Goal: Task Accomplishment & Management: Use online tool/utility

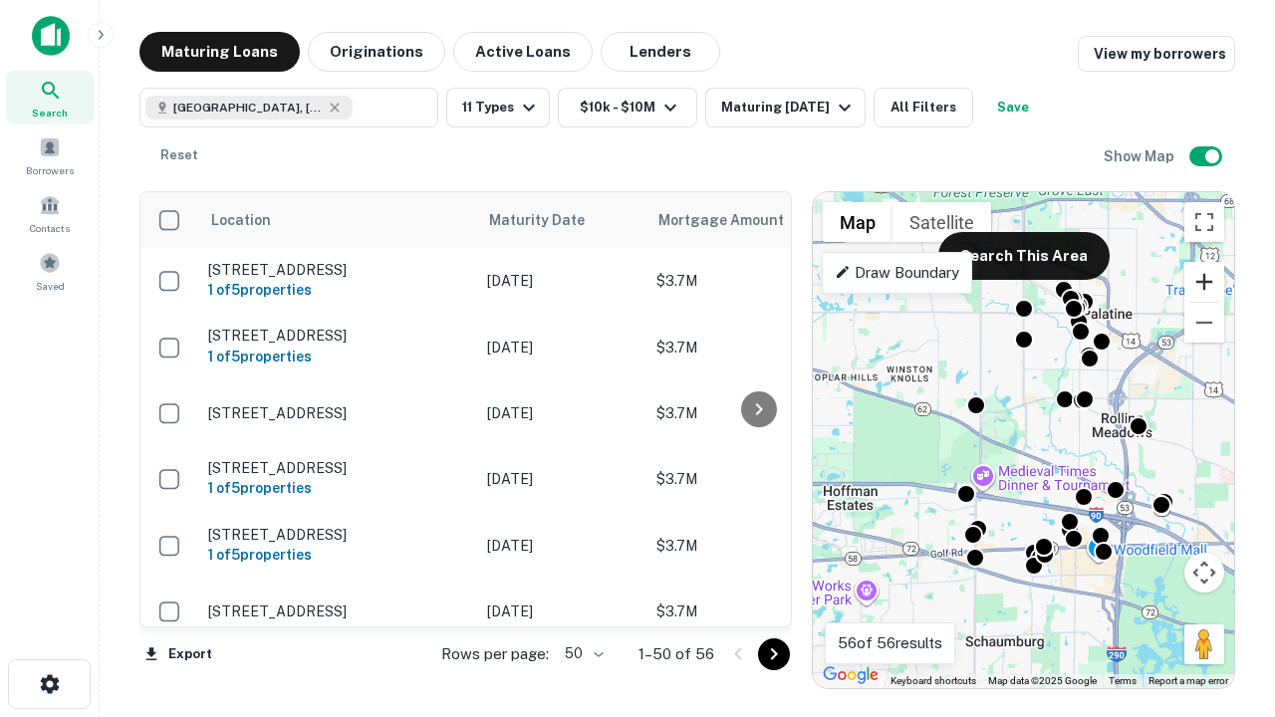
click at [1204, 282] on button "Zoom in" at bounding box center [1205, 282] width 40 height 40
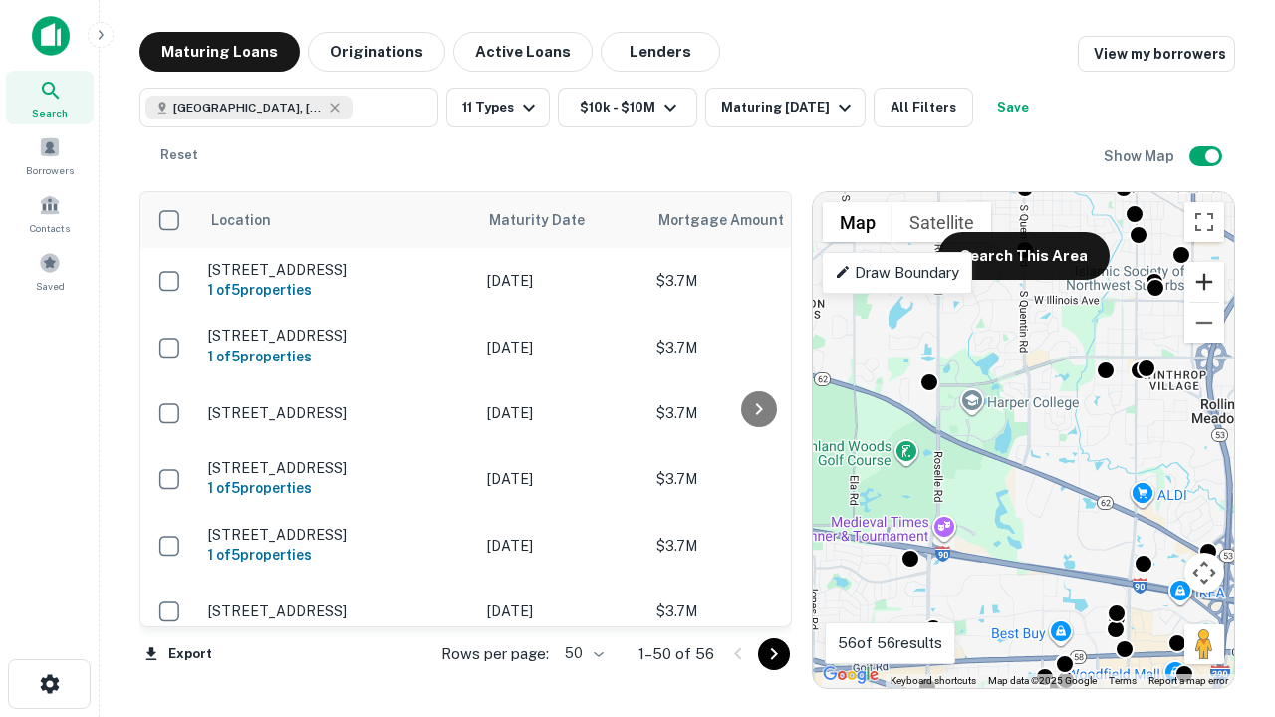
click at [1204, 282] on button "Zoom in" at bounding box center [1205, 282] width 40 height 40
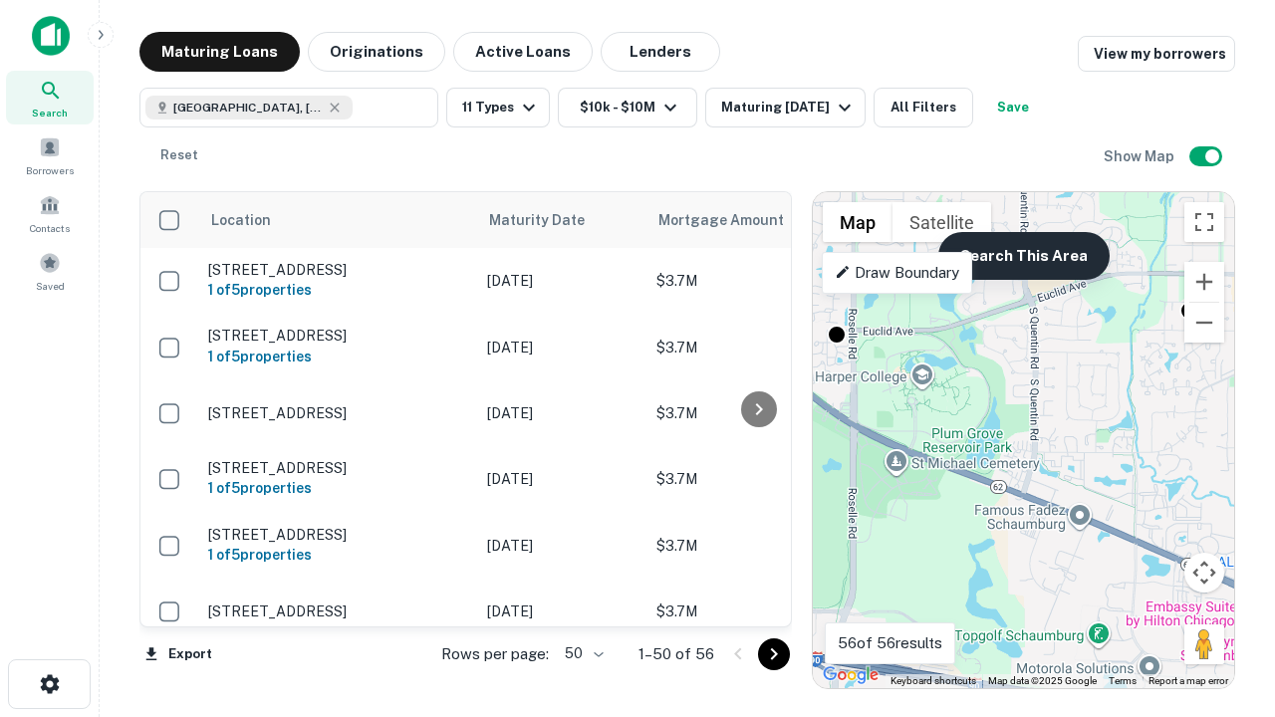
click at [1023, 256] on button "Search This Area" at bounding box center [1023, 256] width 171 height 48
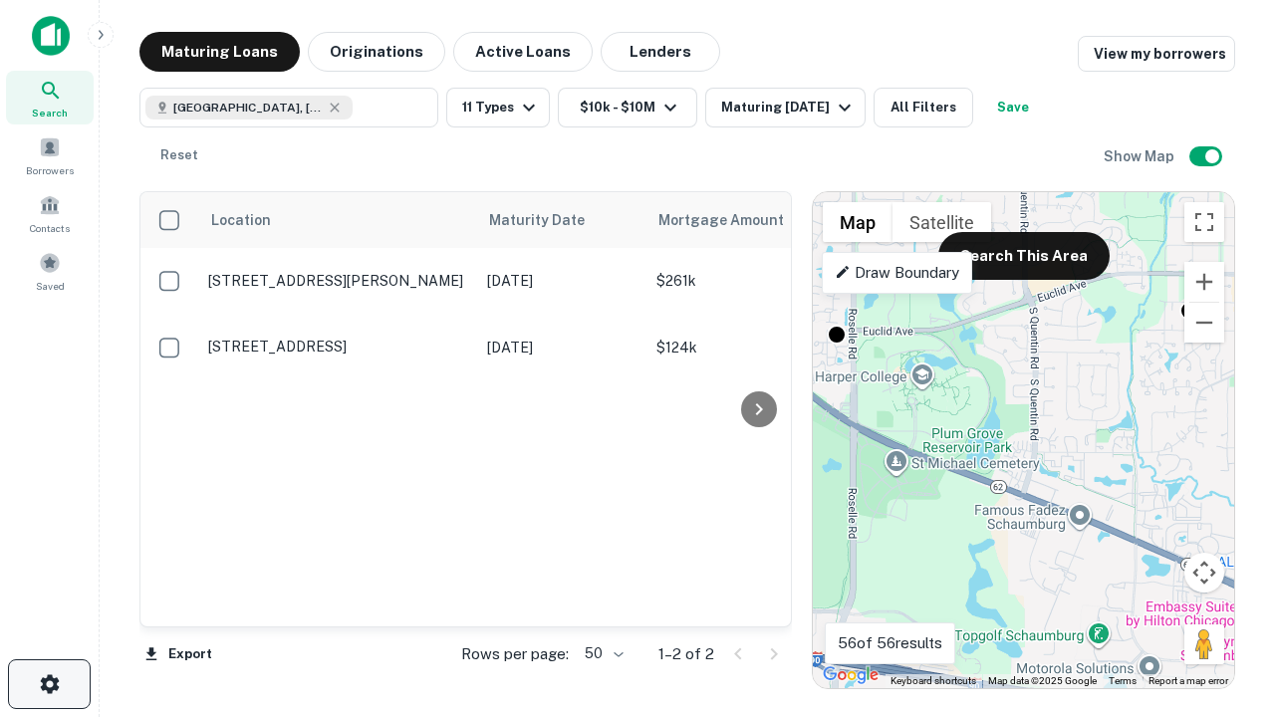
click at [49, 684] on icon "button" at bounding box center [50, 684] width 24 height 24
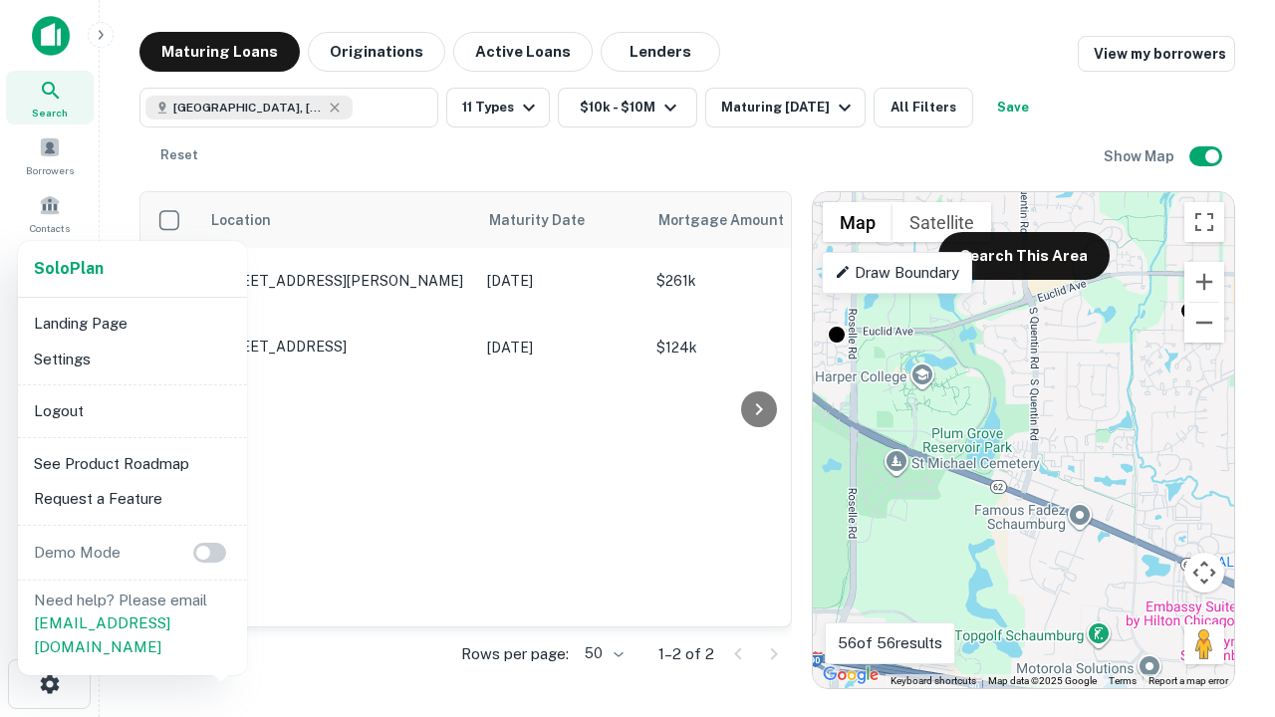
click at [132, 410] on li "Logout" at bounding box center [132, 412] width 213 height 36
